Goal: Navigation & Orientation: Find specific page/section

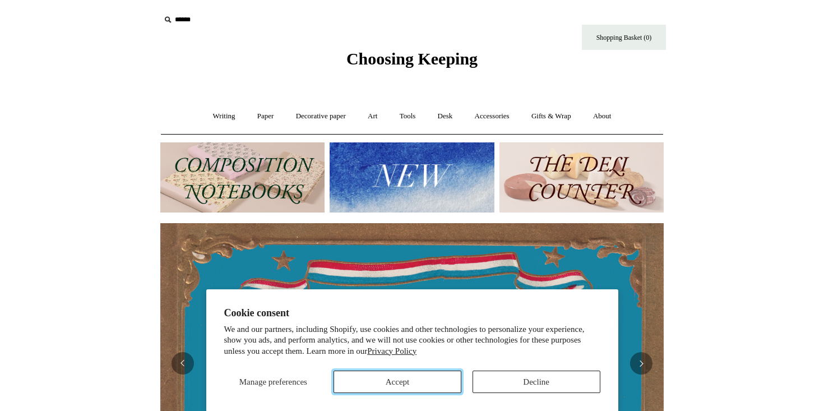
click at [400, 387] on button "Accept" at bounding box center [397, 381] width 128 height 22
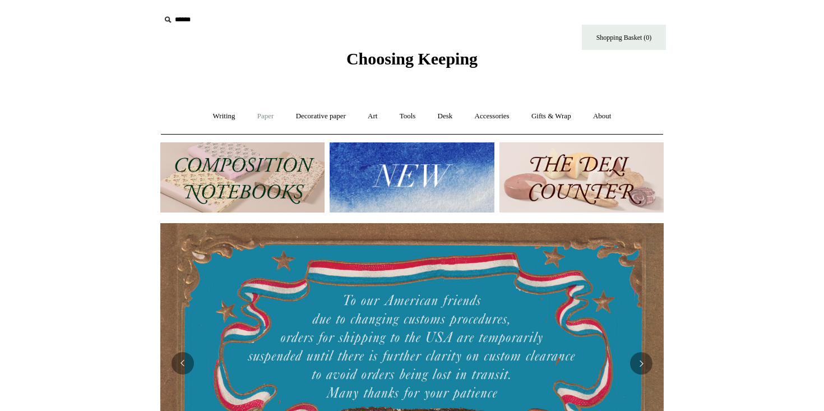
click at [253, 122] on link "Paper +" at bounding box center [265, 116] width 37 height 30
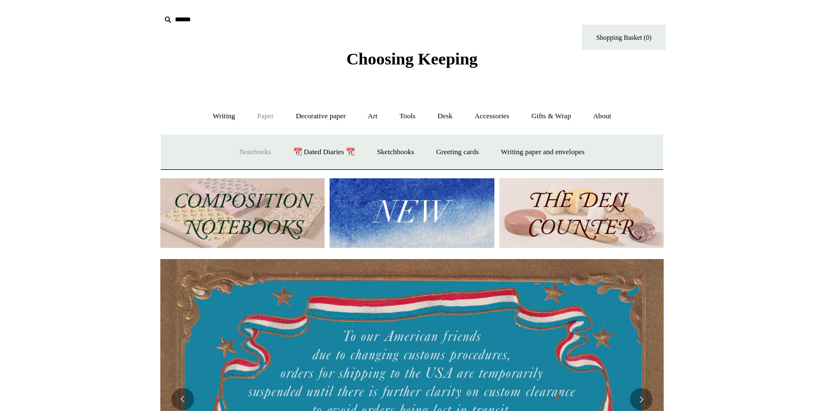
click at [250, 152] on link "Notebooks +" at bounding box center [255, 152] width 52 height 30
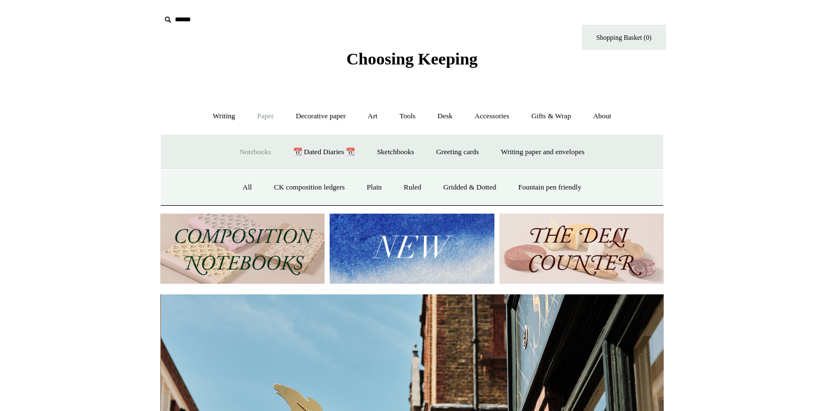
scroll to position [0, 503]
click at [401, 188] on link "Ruled" at bounding box center [412, 188] width 38 height 30
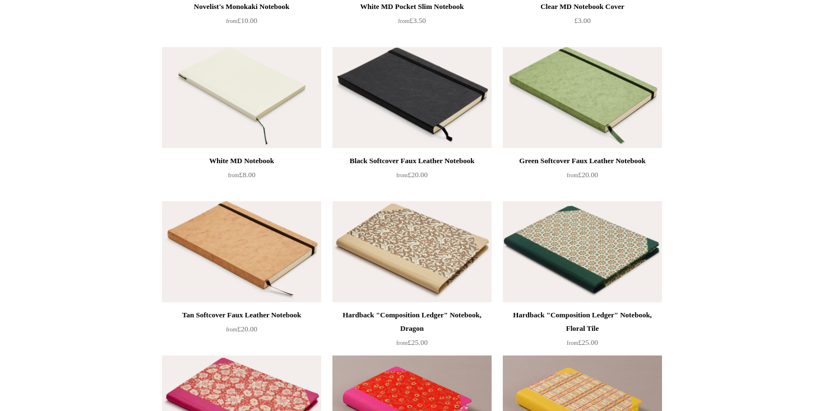
scroll to position [731, 0]
